Goal: Task Accomplishment & Management: Manage account settings

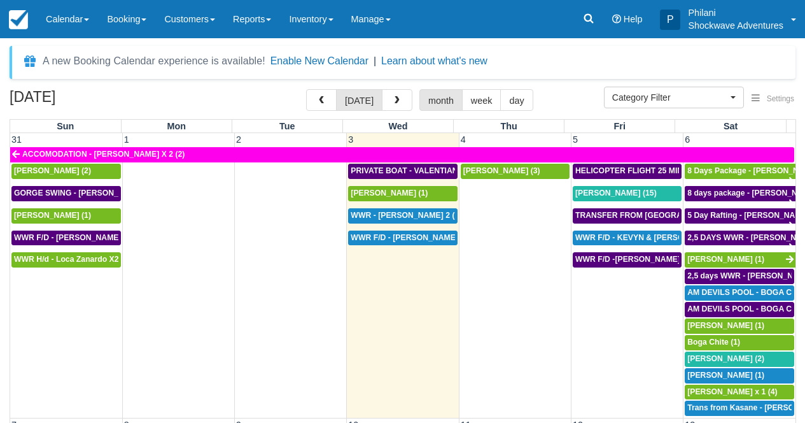
select select
click at [636, 215] on span "TRANSFER FROM KASANE TO VIC FALLS - RUTH HUWE X 1 (1)" at bounding box center [729, 215] width 306 height 9
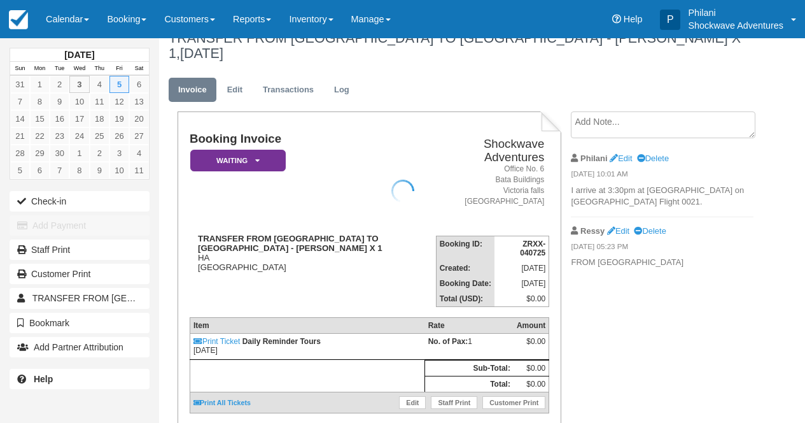
scroll to position [20, 0]
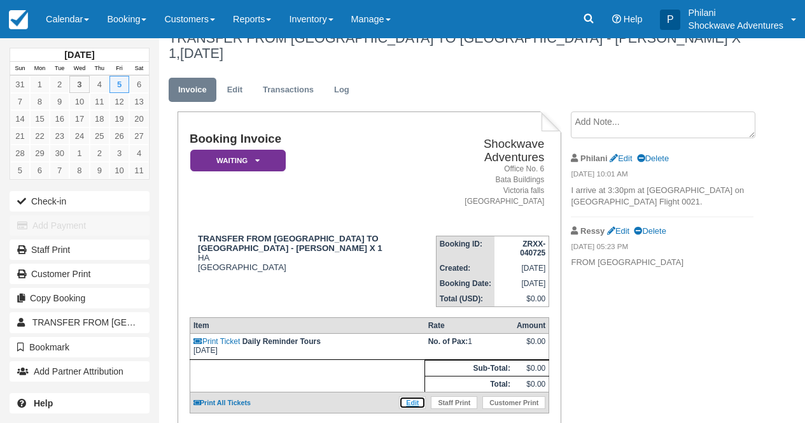
click at [413, 396] on link "Edit" at bounding box center [412, 402] width 27 height 13
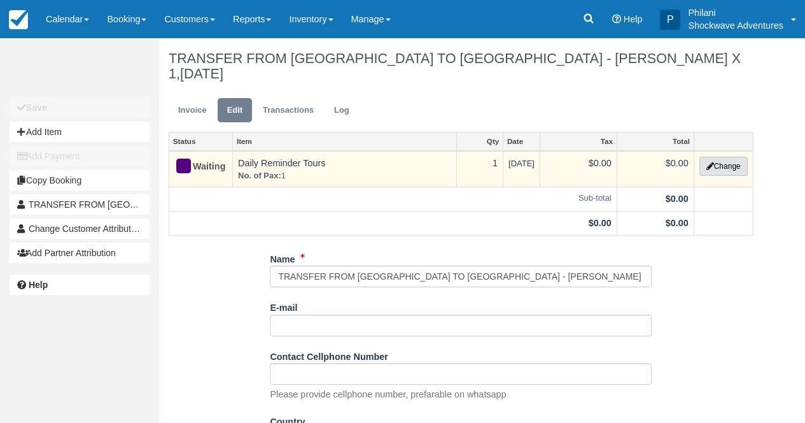
click at [719, 157] on button "Change" at bounding box center [724, 166] width 48 height 19
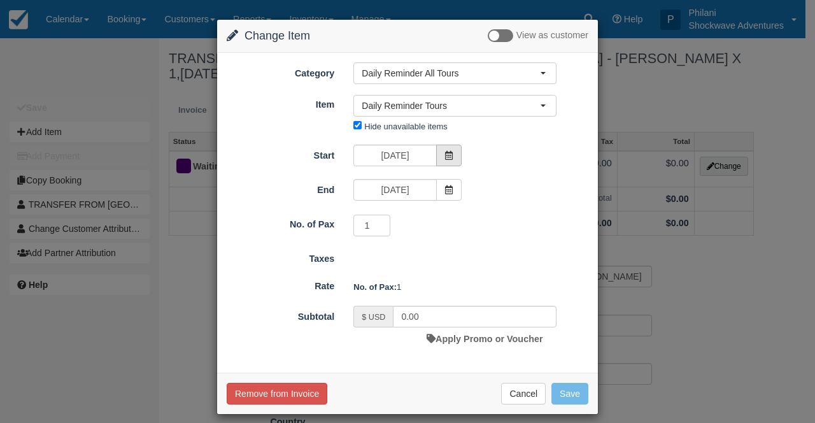
click at [449, 156] on span at bounding box center [448, 156] width 25 height 22
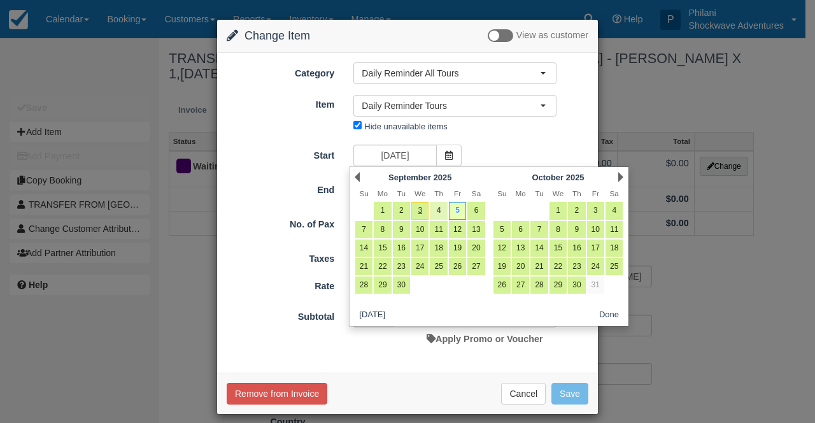
click at [435, 209] on link "4" at bounding box center [438, 210] width 17 height 17
type input "09/04/25"
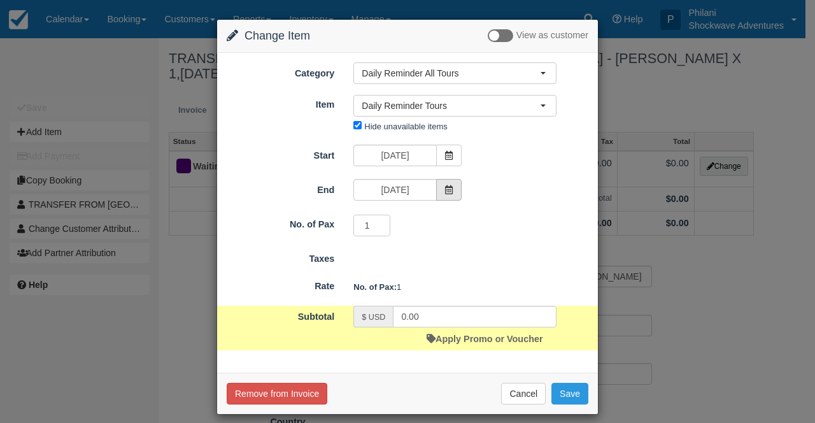
click at [451, 196] on span at bounding box center [448, 190] width 25 height 22
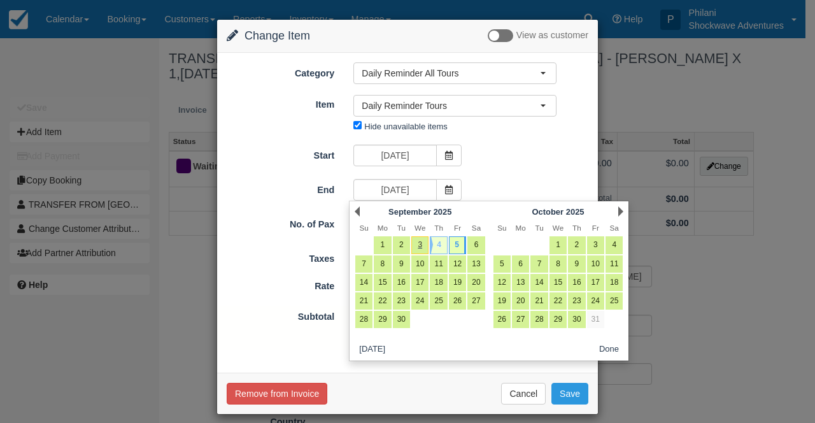
click at [442, 251] on link "4" at bounding box center [438, 244] width 17 height 17
type input "09/04/25"
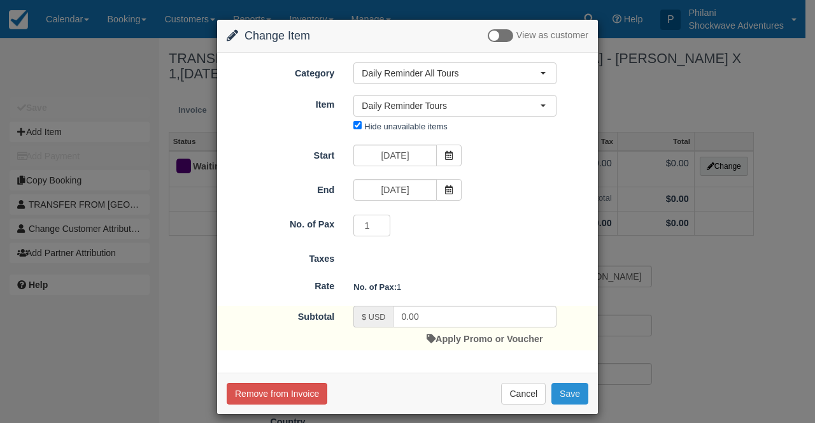
click at [565, 399] on button "Save" at bounding box center [569, 394] width 37 height 22
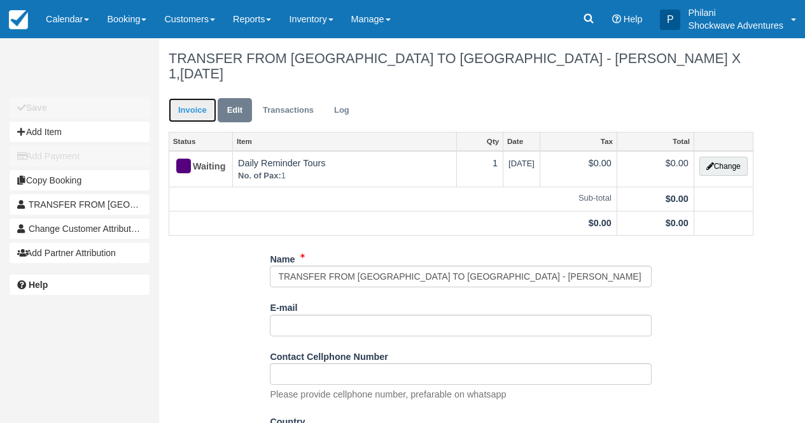
click at [176, 98] on link "Invoice" at bounding box center [193, 110] width 48 height 25
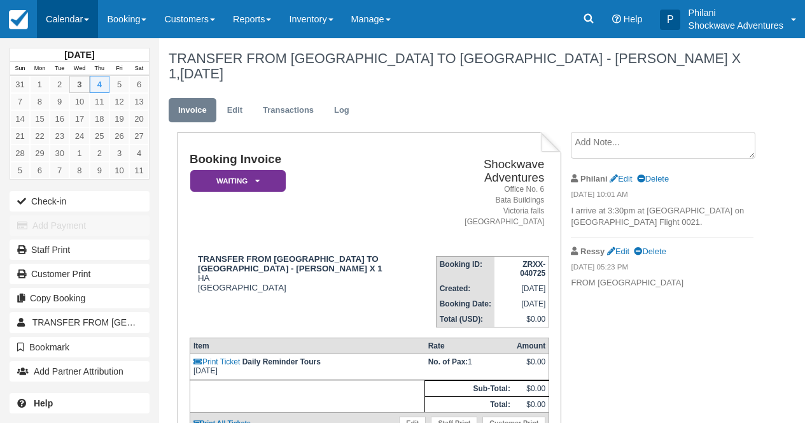
click at [66, 29] on link "Calendar" at bounding box center [67, 19] width 61 height 38
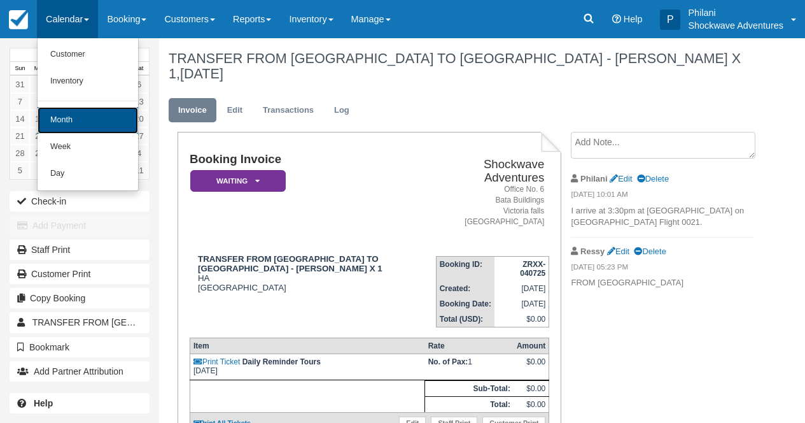
click at [76, 128] on link "Month" at bounding box center [88, 120] width 101 height 27
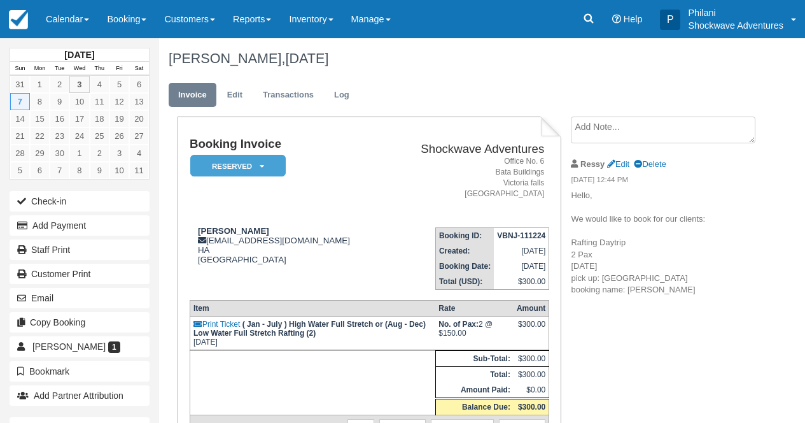
click at [70, 24] on link "Calendar" at bounding box center [67, 19] width 61 height 38
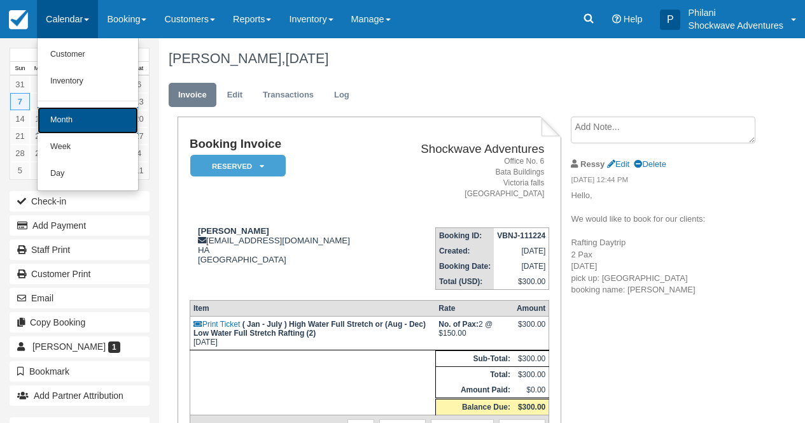
click at [57, 118] on link "Month" at bounding box center [88, 120] width 101 height 27
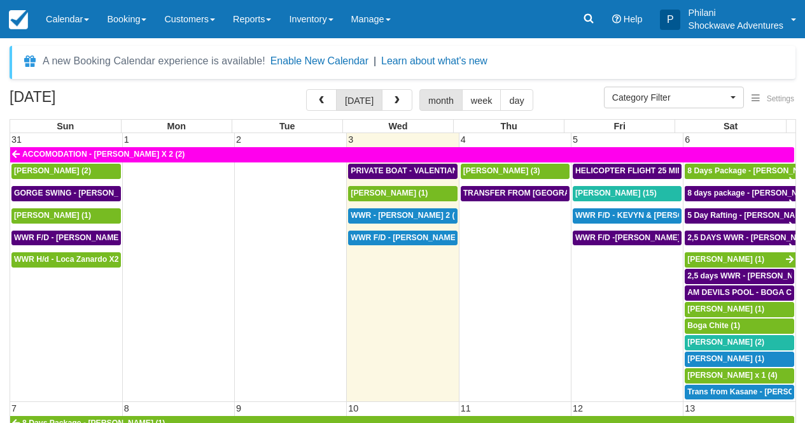
select select
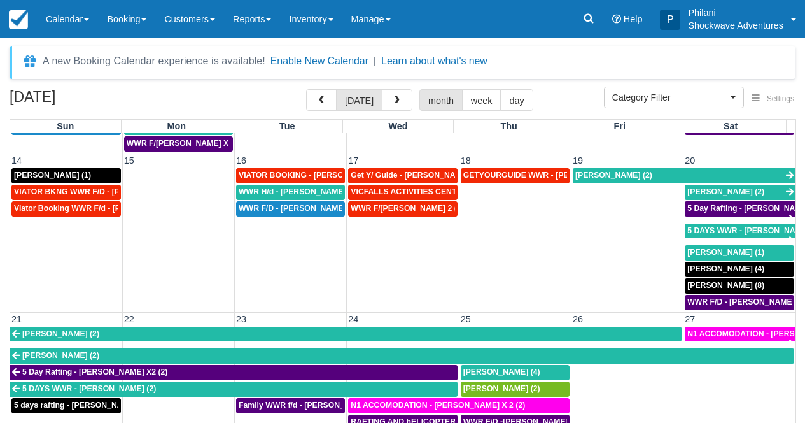
scroll to position [355, 0]
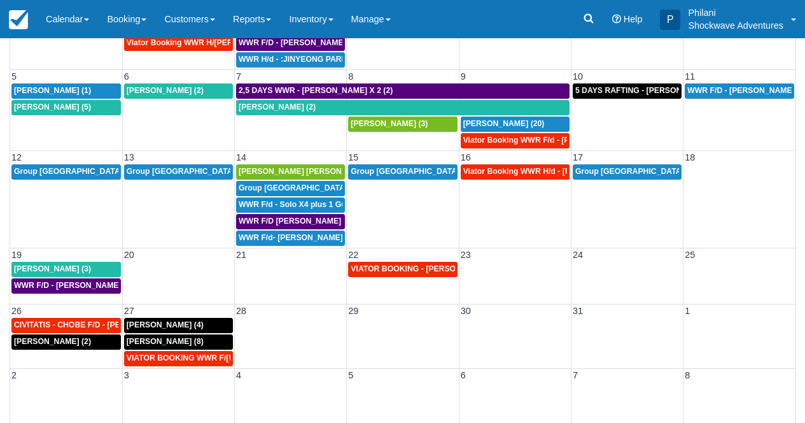
scroll to position [152, 0]
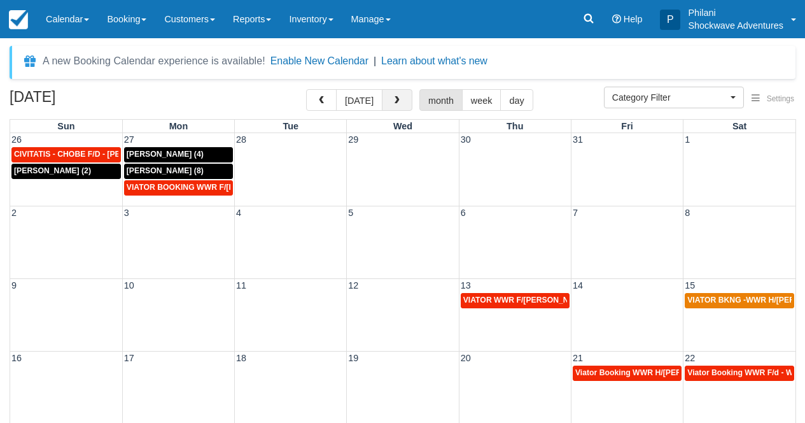
click at [397, 95] on button "button" at bounding box center [397, 100] width 31 height 22
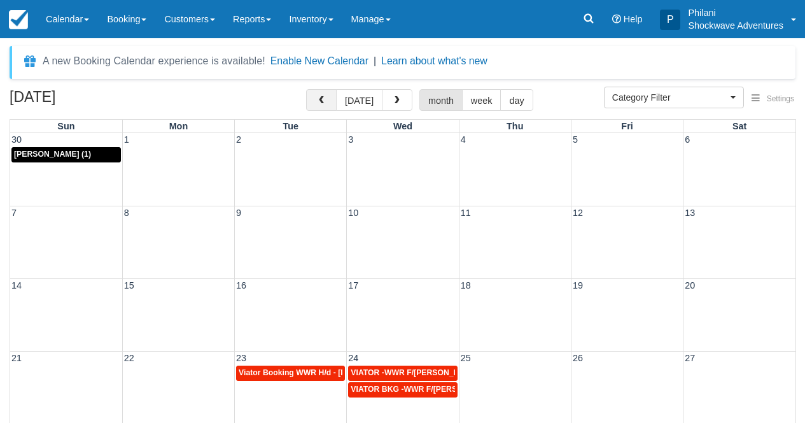
click at [324, 95] on button "button" at bounding box center [321, 100] width 31 height 22
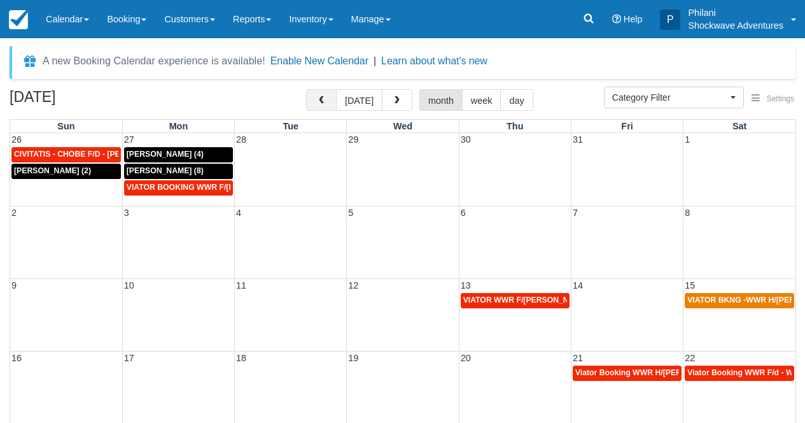
click at [325, 97] on span "button" at bounding box center [321, 100] width 9 height 9
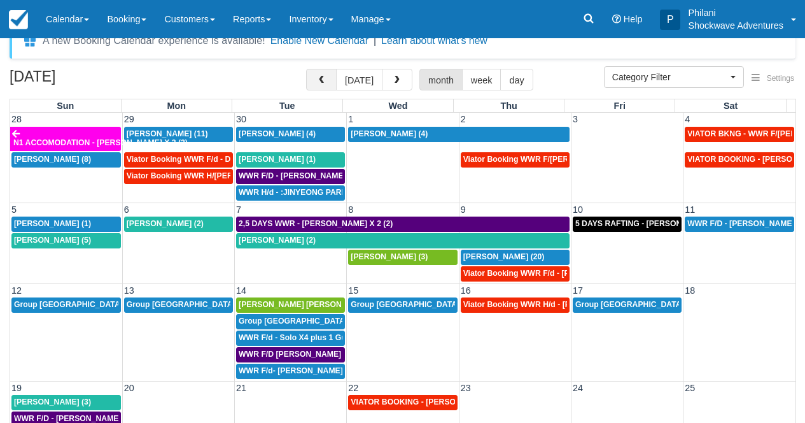
click at [314, 83] on button "button" at bounding box center [321, 80] width 31 height 22
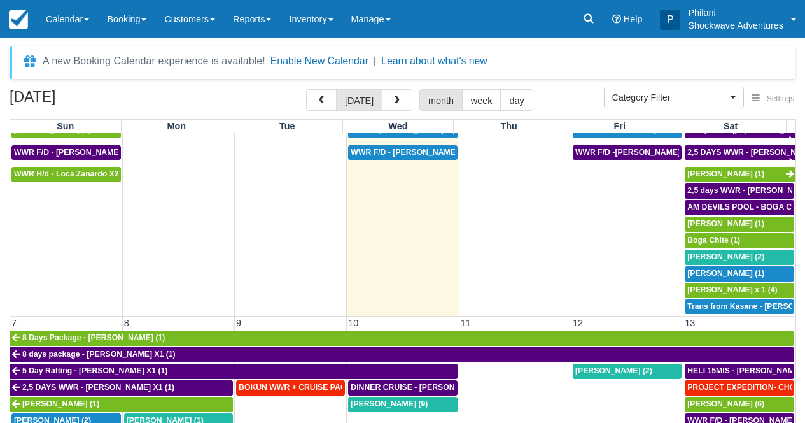
scroll to position [88, 0]
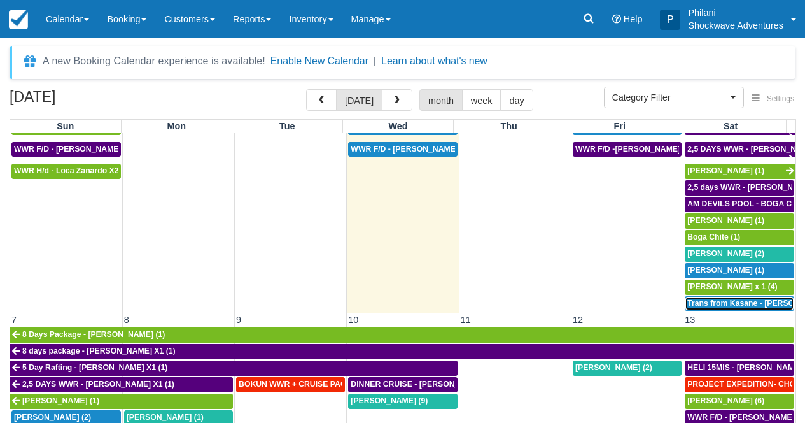
click at [721, 303] on span "Trans from Kasane - [PERSON_NAME] X4 (4)" at bounding box center [771, 303] width 166 height 9
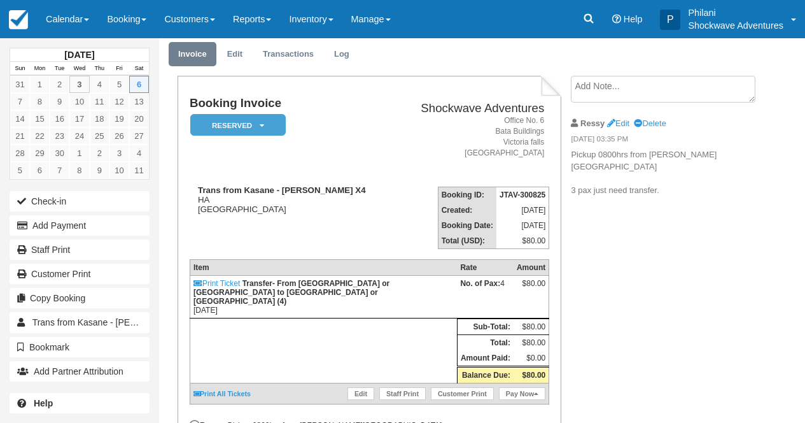
scroll to position [41, 0]
click at [71, 11] on link "Calendar" at bounding box center [67, 19] width 61 height 38
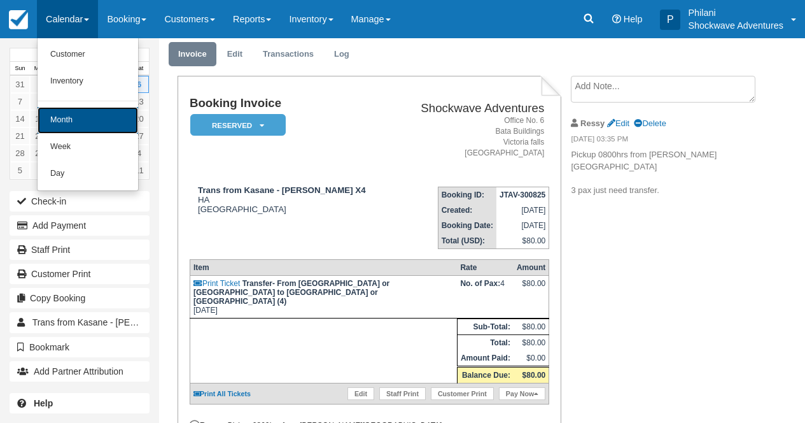
click at [77, 122] on link "Month" at bounding box center [88, 120] width 101 height 27
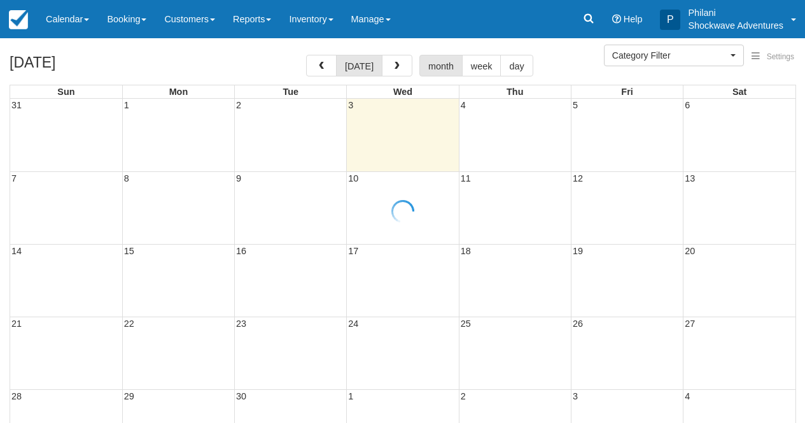
select select
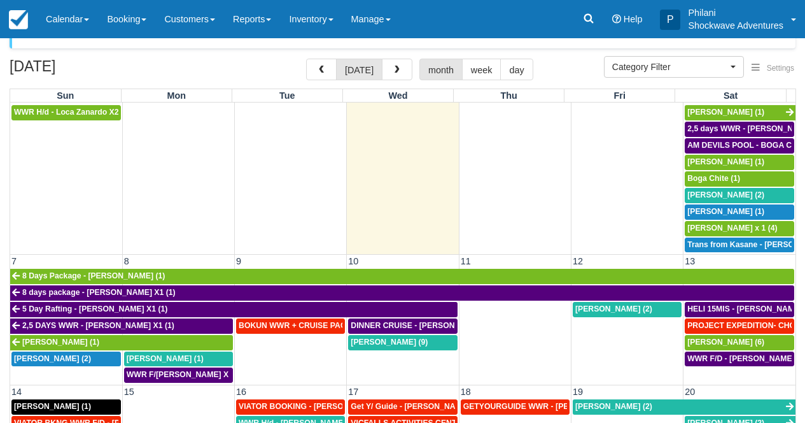
scroll to position [103, 0]
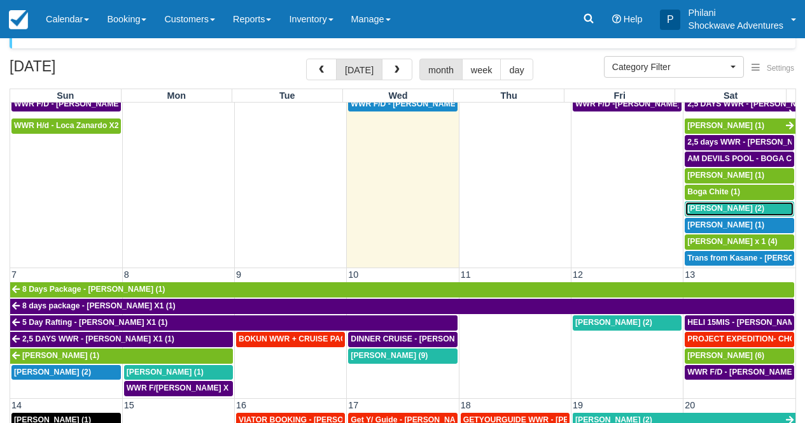
click at [750, 211] on span "[PERSON_NAME] (2)" at bounding box center [726, 208] width 77 height 9
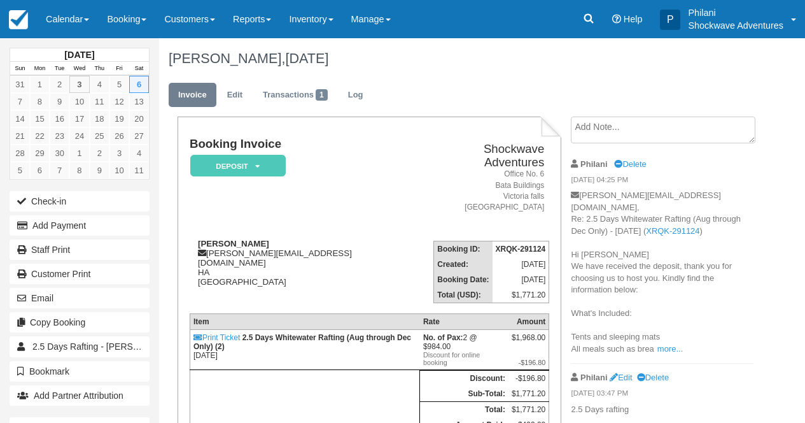
scroll to position [20, 0]
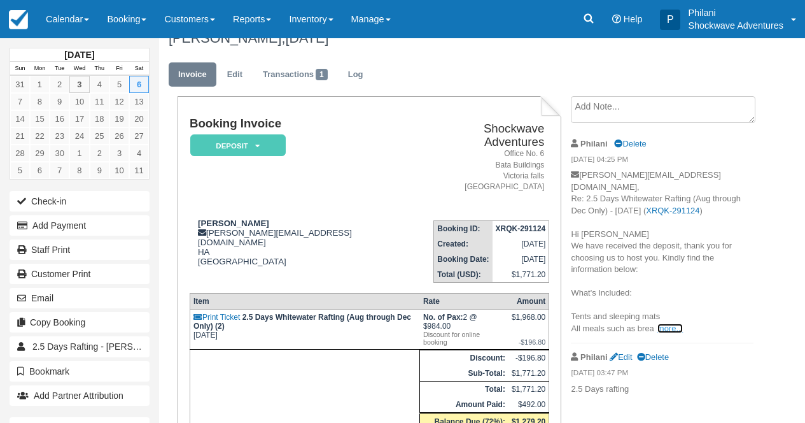
click at [679, 323] on link "more..." at bounding box center [670, 328] width 25 height 10
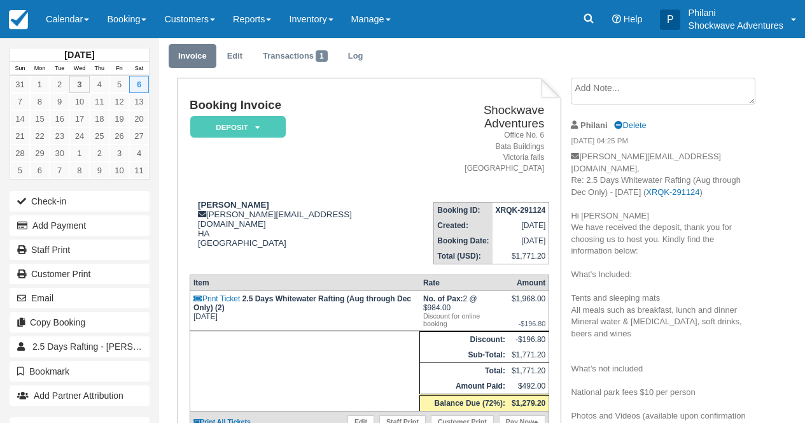
scroll to position [10, 0]
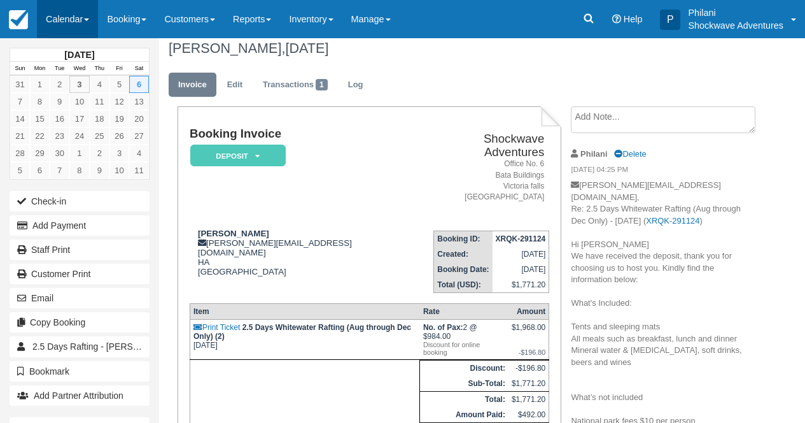
click at [88, 11] on link "Calendar" at bounding box center [67, 19] width 61 height 38
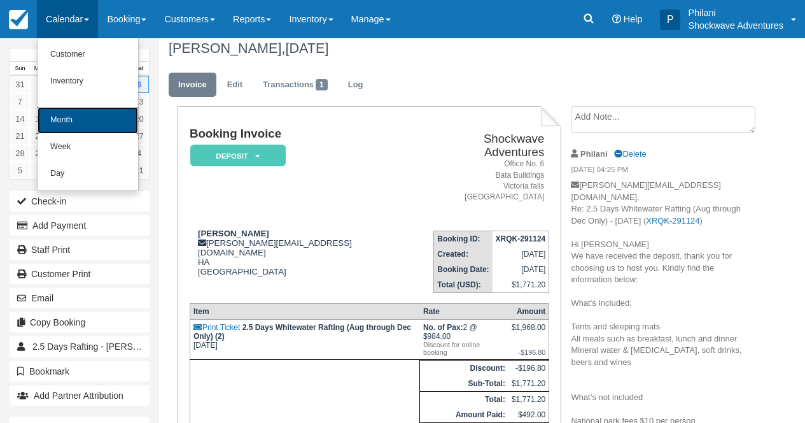
click at [92, 121] on link "Month" at bounding box center [88, 120] width 101 height 27
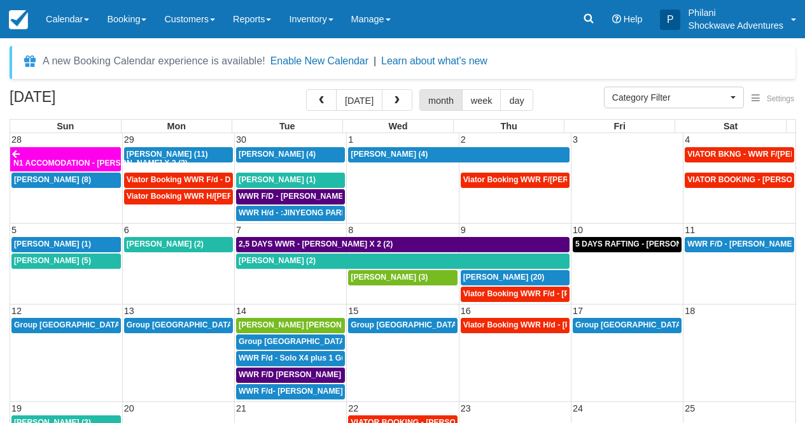
select select
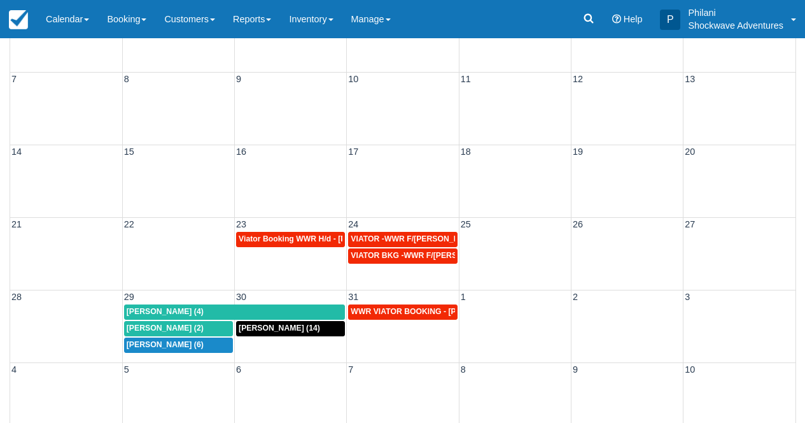
scroll to position [152, 0]
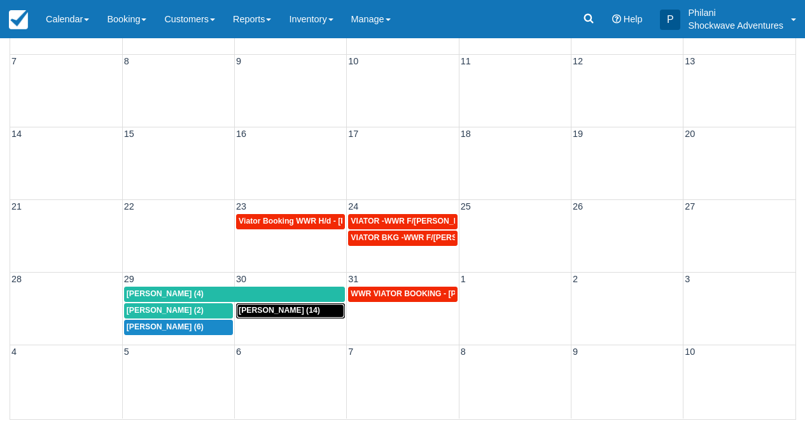
click at [315, 310] on div "Kathy Taylor (14)" at bounding box center [291, 311] width 104 height 10
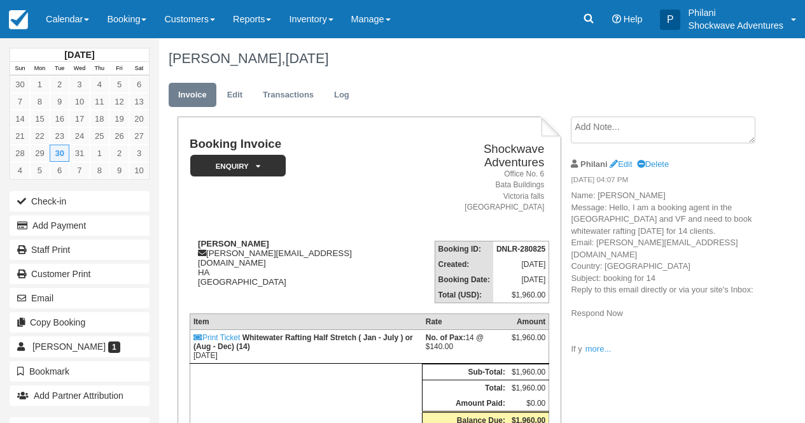
scroll to position [102, 0]
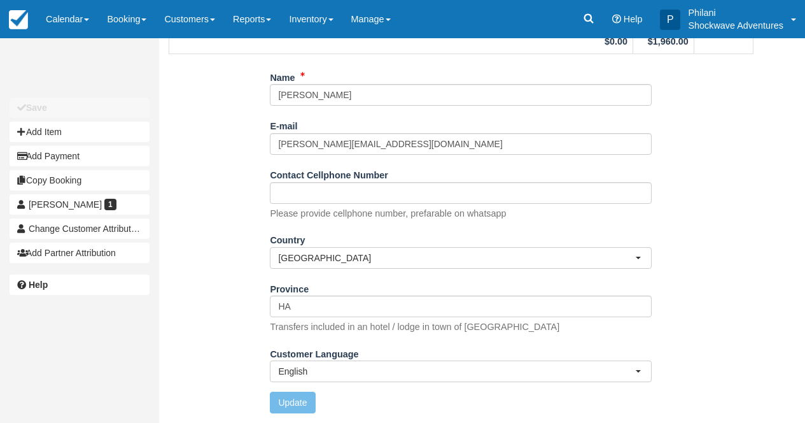
scroll to position [173, 0]
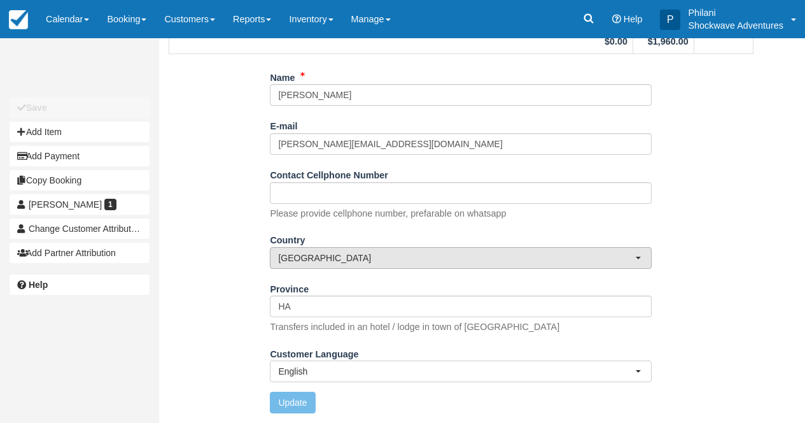
click at [453, 260] on button "[GEOGRAPHIC_DATA]" at bounding box center [461, 258] width 382 height 22
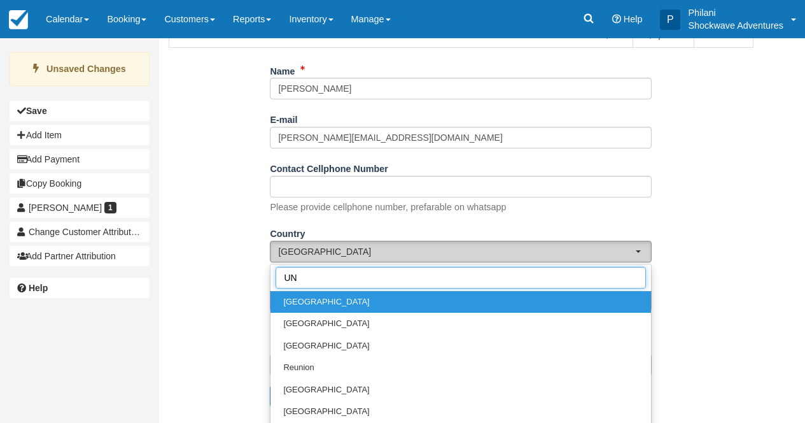
scroll to position [0, 0]
type input "UNI"
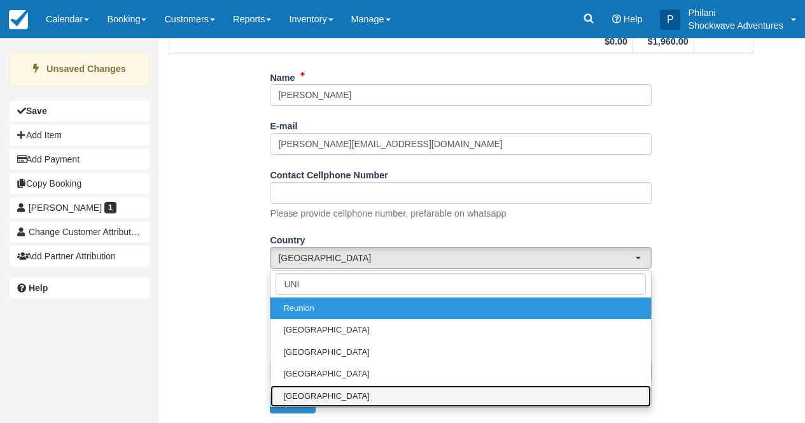
click at [421, 388] on link "[GEOGRAPHIC_DATA]" at bounding box center [461, 396] width 381 height 22
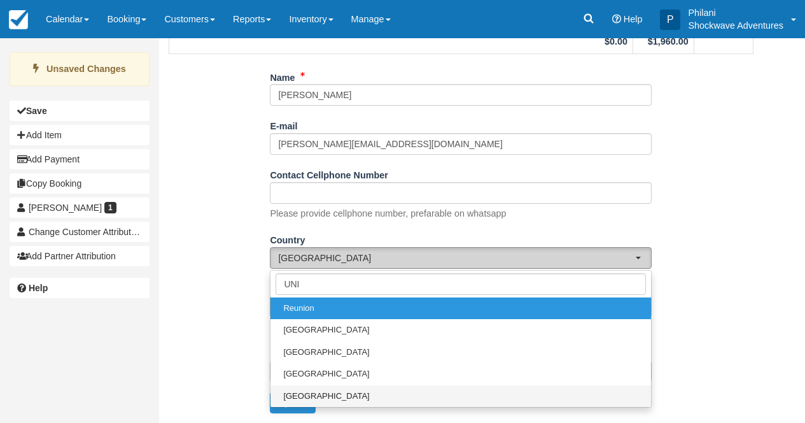
select select "US"
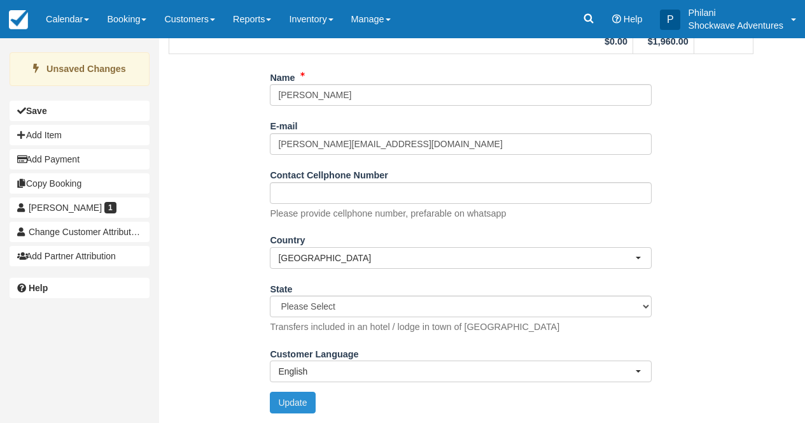
click at [293, 406] on button "Update" at bounding box center [292, 403] width 45 height 22
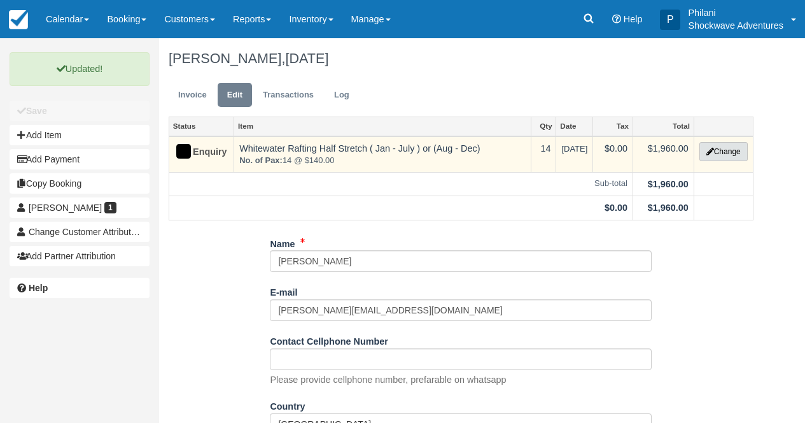
click at [723, 154] on button "Change" at bounding box center [724, 151] width 48 height 19
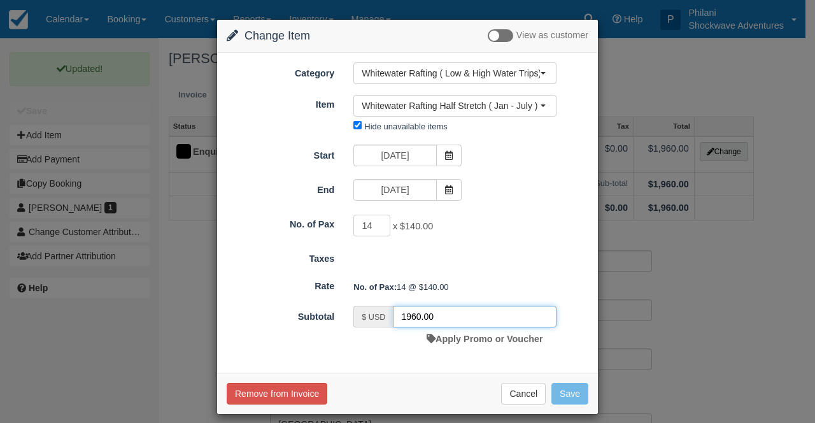
click at [416, 319] on input "1960.00" at bounding box center [475, 317] width 164 height 22
type input "1568.00"
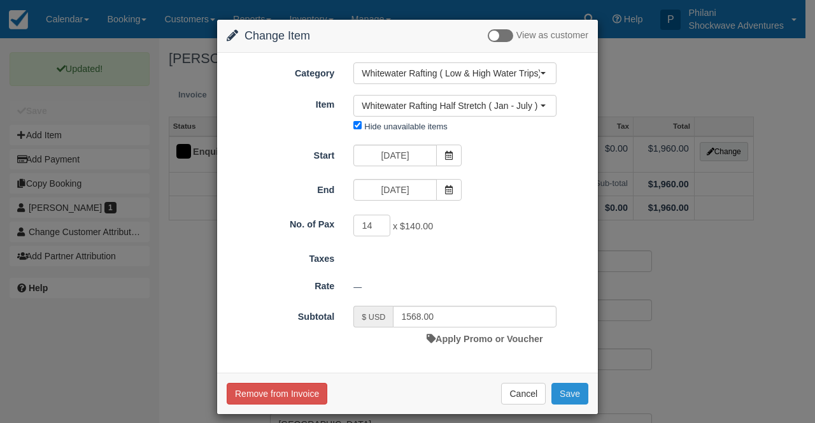
click at [571, 397] on button "Save" at bounding box center [569, 394] width 37 height 22
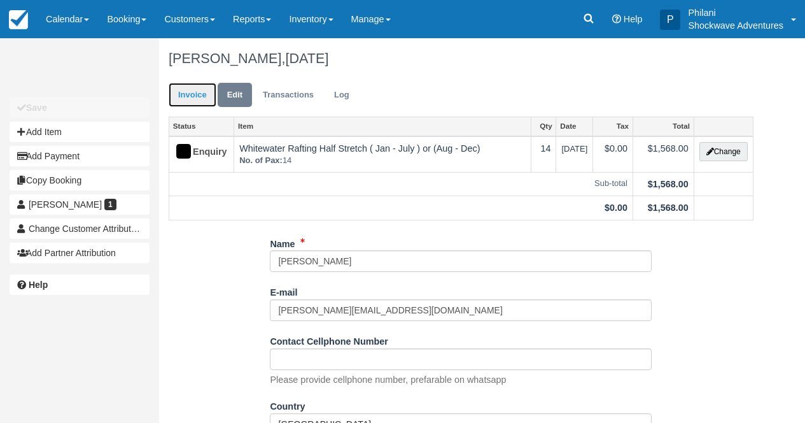
click at [200, 101] on link "Invoice" at bounding box center [193, 95] width 48 height 25
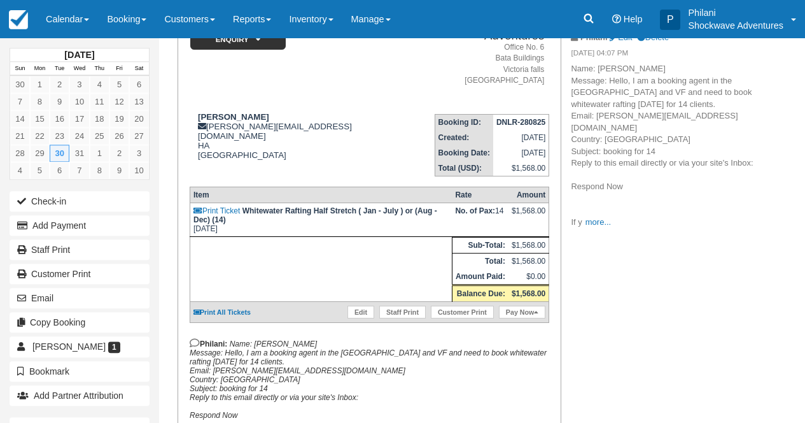
scroll to position [132, 0]
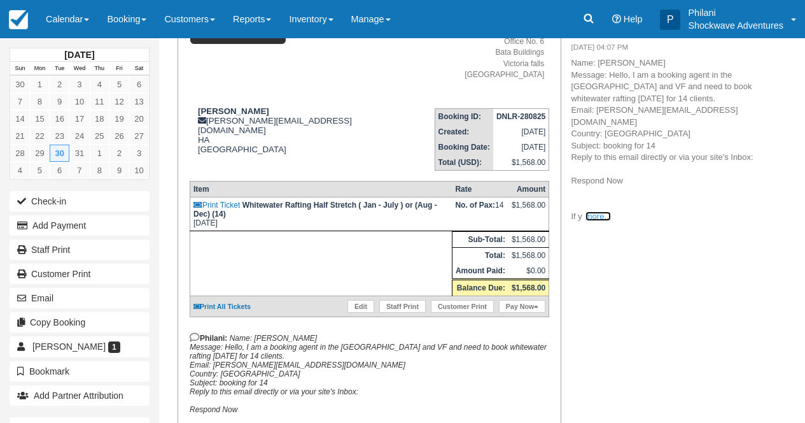
click at [605, 214] on link "more..." at bounding box center [598, 216] width 25 height 10
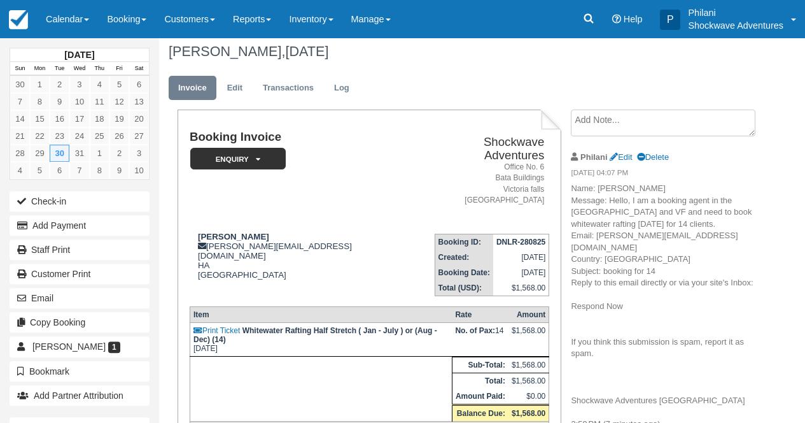
scroll to position [0, 0]
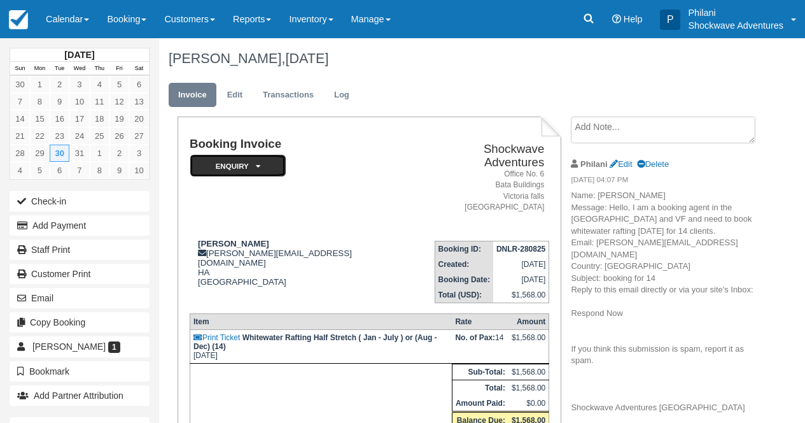
click at [265, 165] on em "Enquiry" at bounding box center [237, 166] width 95 height 22
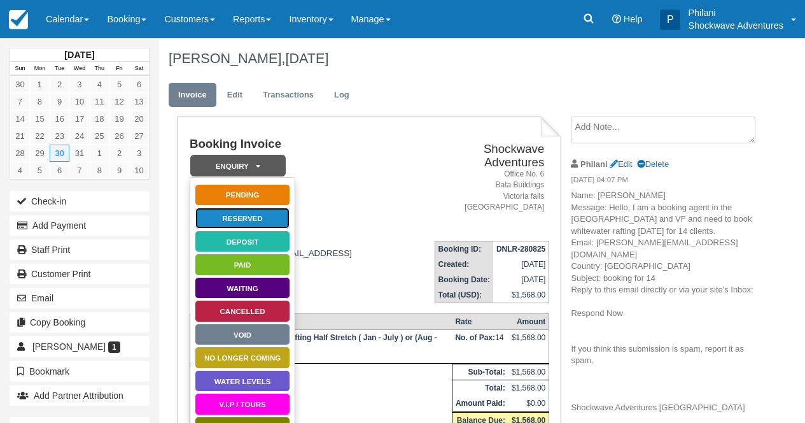
click at [265, 216] on link "Reserved" at bounding box center [242, 218] width 95 height 22
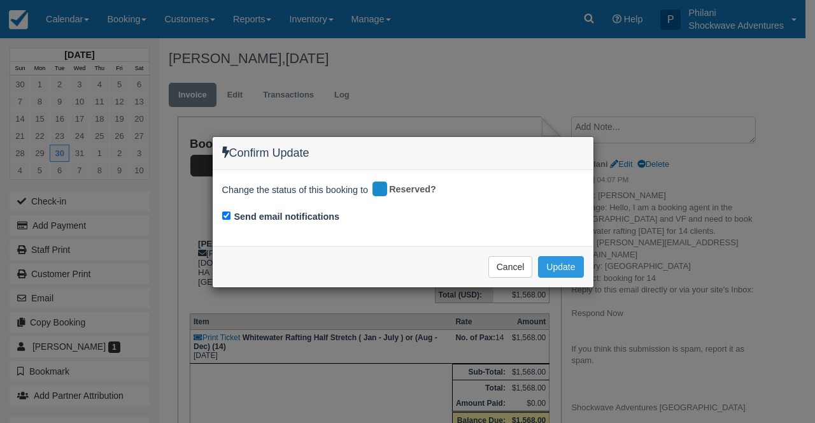
click at [638, 322] on div "Confirm Update Change the status of this booking to Reserved? Send email notifi…" at bounding box center [407, 211] width 815 height 423
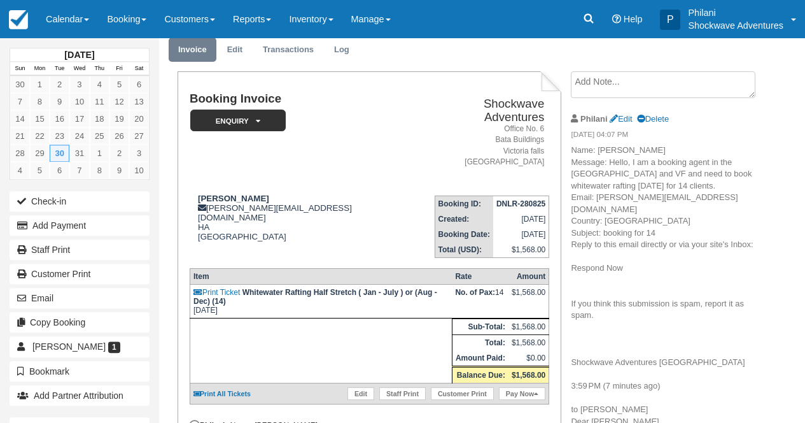
scroll to position [41, 0]
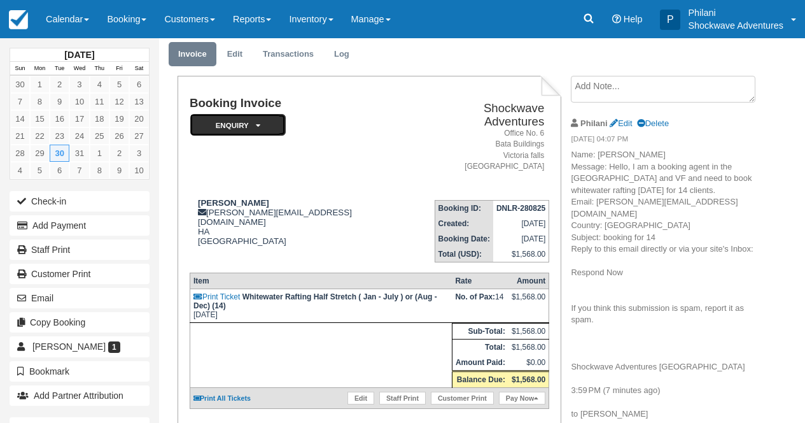
click at [232, 119] on em "Enquiry" at bounding box center [237, 125] width 95 height 22
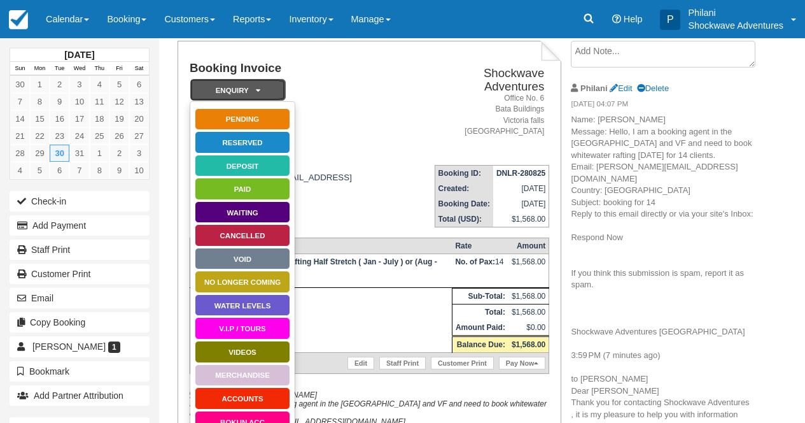
scroll to position [71, 0]
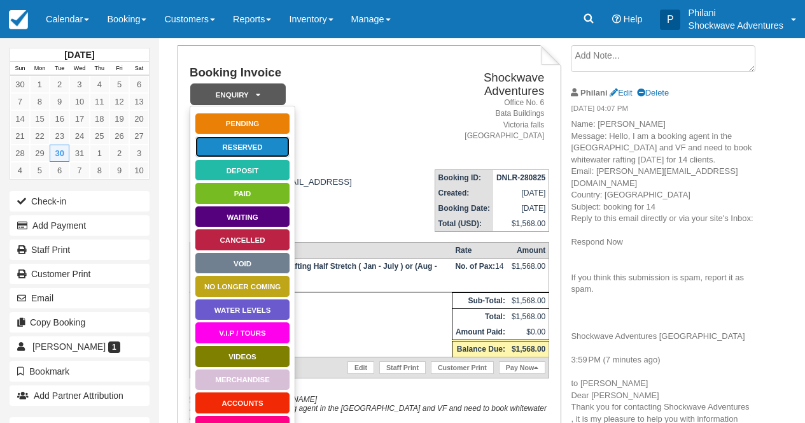
click at [255, 151] on link "Reserved" at bounding box center [242, 147] width 95 height 22
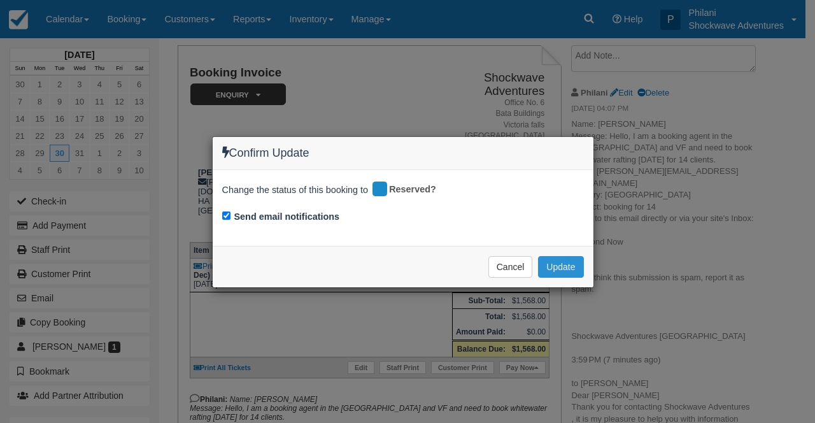
click at [570, 267] on button "Update" at bounding box center [560, 267] width 45 height 22
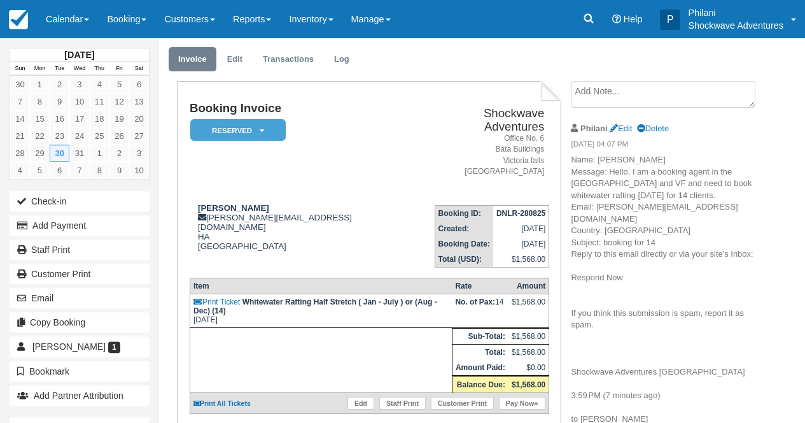
scroll to position [102, 0]
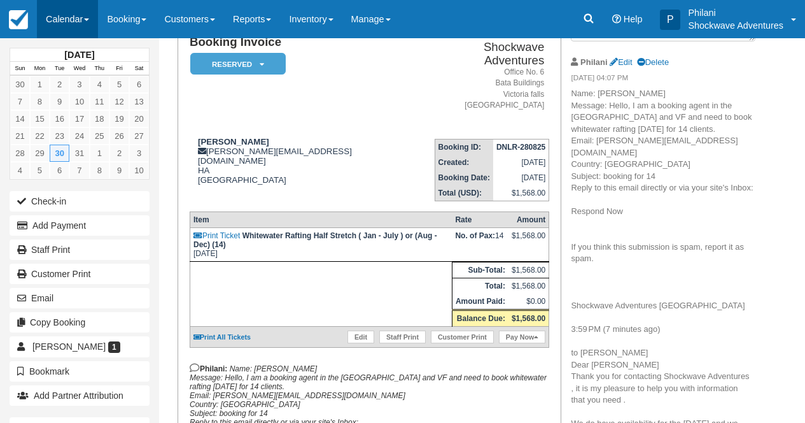
click at [78, 7] on link "Calendar" at bounding box center [67, 19] width 61 height 38
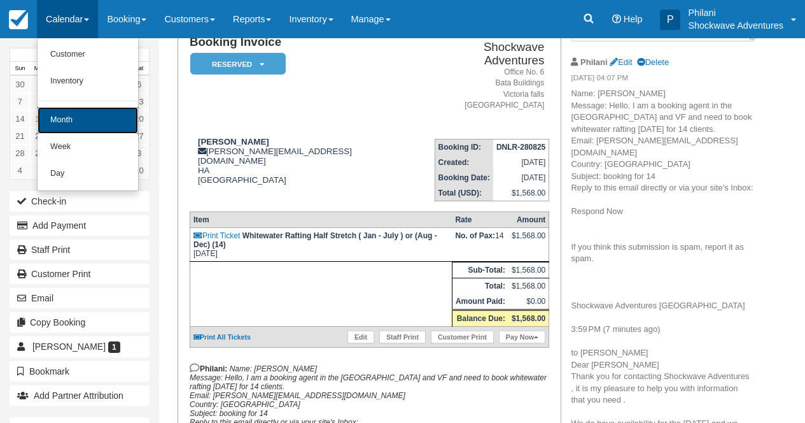
click at [118, 130] on link "Month" at bounding box center [88, 120] width 101 height 27
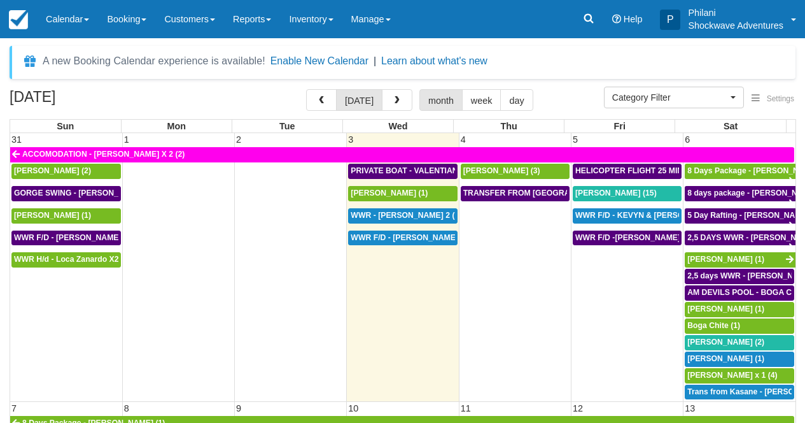
select select
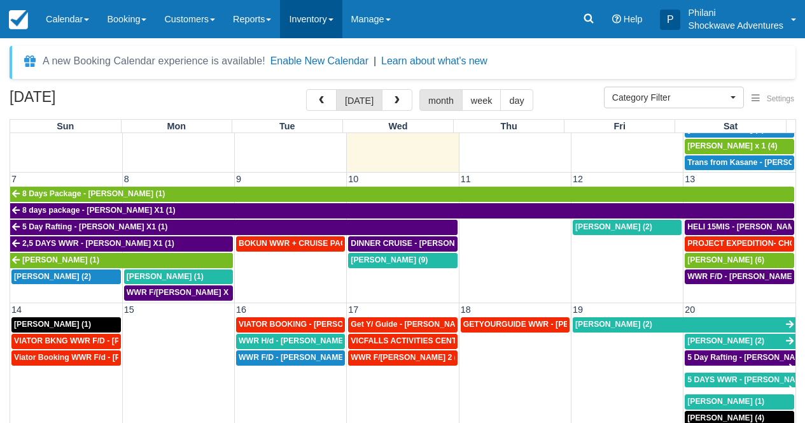
scroll to position [229, 0]
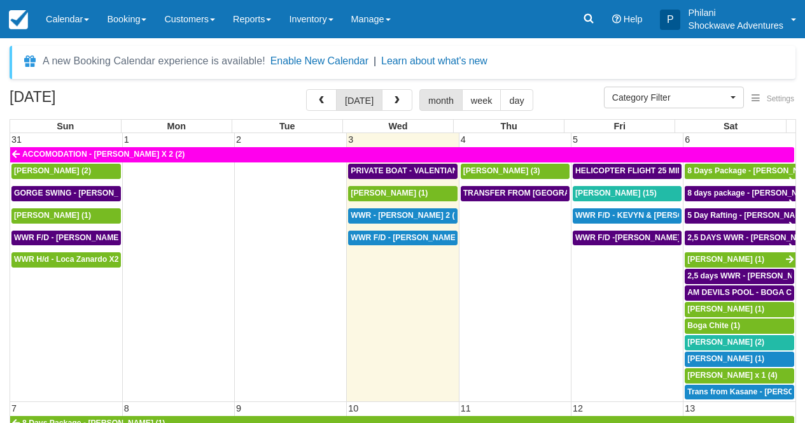
select select
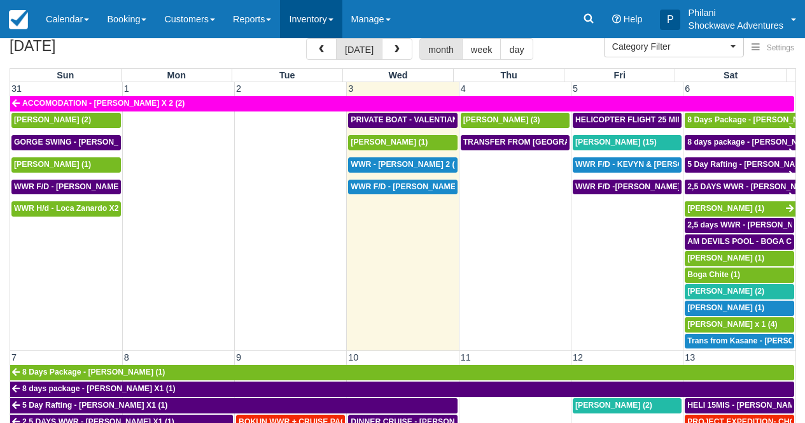
scroll to position [11, 0]
